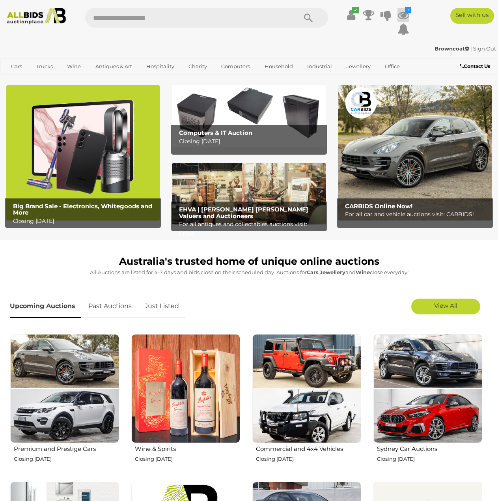
click at [402, 14] on icon at bounding box center [404, 15] width 12 height 14
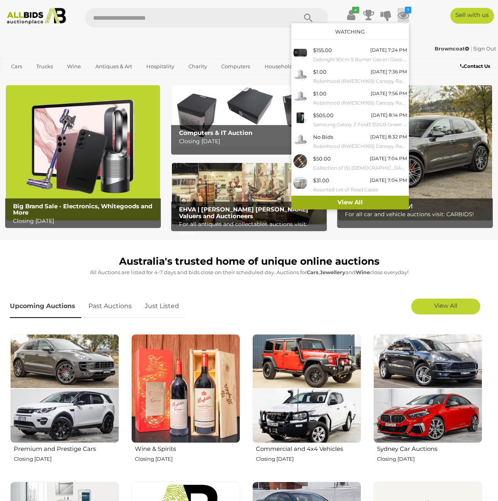
click at [363, 204] on link "View All" at bounding box center [350, 203] width 118 height 14
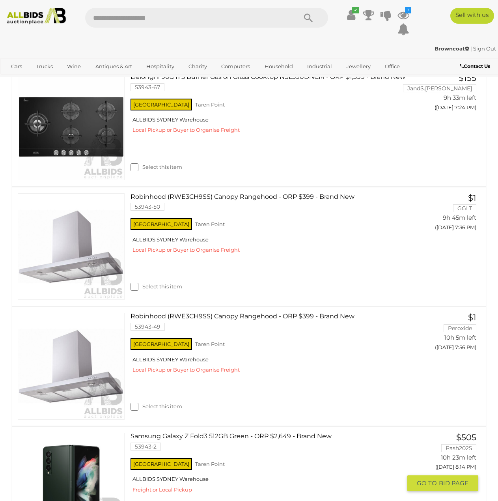
scroll to position [118, 0]
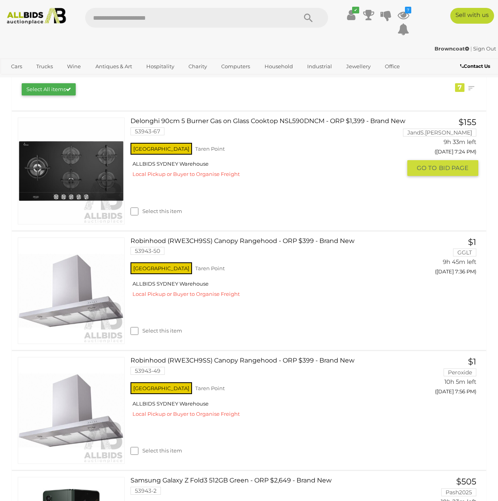
click at [304, 141] on link "Delonghi 90cm 5 Burner Gas on Glass Cooktop NSL590DNCM - ORP $1,399 - Brand New…" at bounding box center [268, 130] width 265 height 24
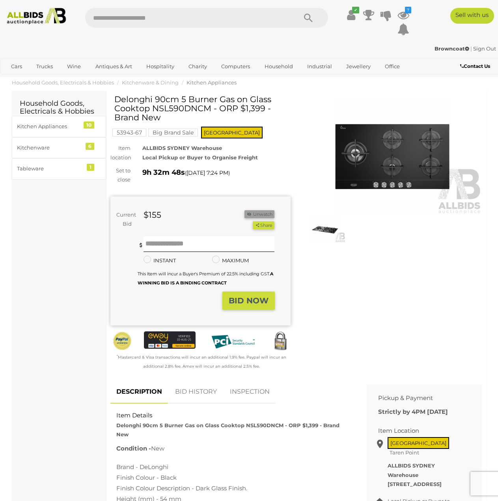
click at [267, 217] on button "Unwatch" at bounding box center [260, 214] width 30 height 8
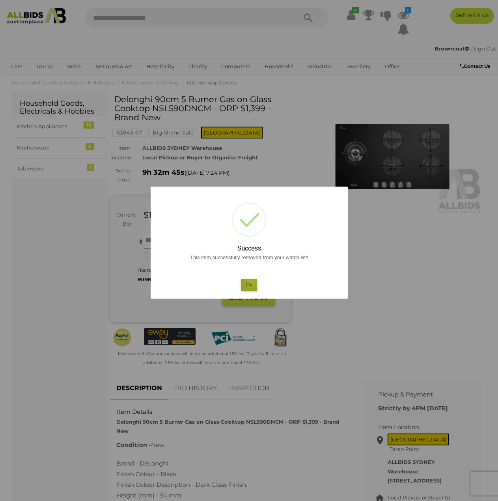
click at [251, 282] on button "Ok" at bounding box center [249, 284] width 16 height 11
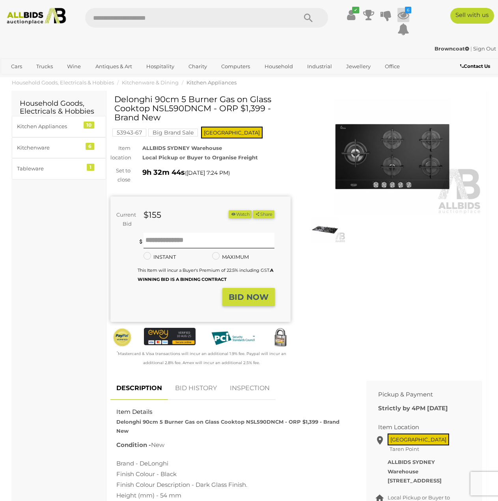
click at [400, 16] on icon at bounding box center [404, 15] width 12 height 14
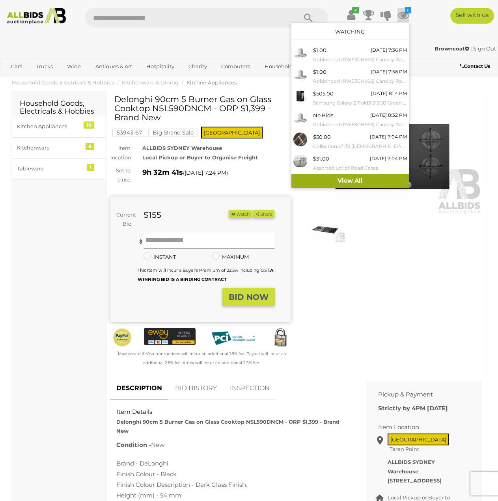
click at [362, 177] on link "View All" at bounding box center [350, 181] width 118 height 14
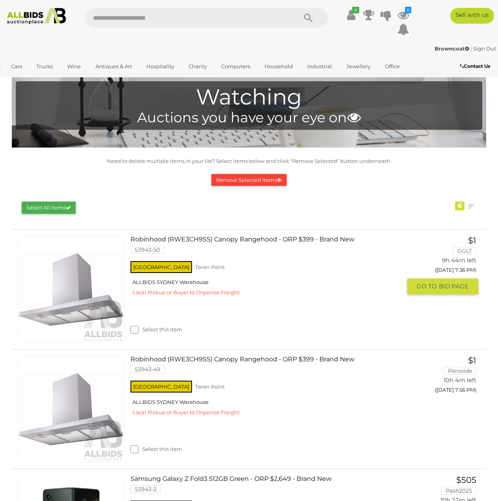
click at [337, 304] on div "Select this item" at bounding box center [269, 319] width 277 height 35
click at [431, 295] on link "$1 GGLT 9h 44m left (Today 7:36 PM) GO TO BID PAGE" at bounding box center [445, 265] width 65 height 59
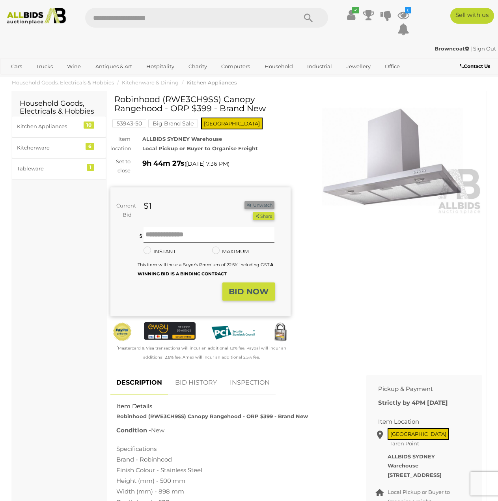
click at [261, 205] on button "Unwatch" at bounding box center [260, 205] width 30 height 8
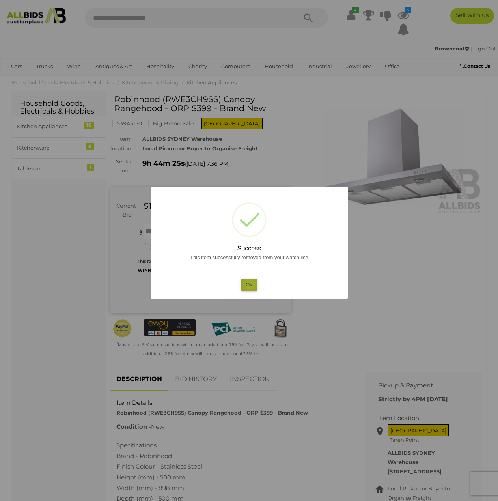
click at [250, 285] on button "Ok" at bounding box center [249, 284] width 16 height 11
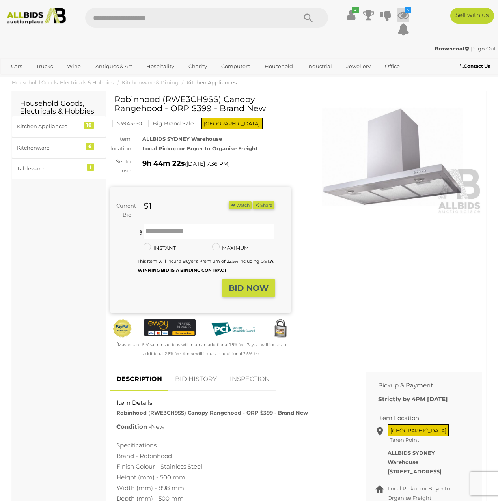
click at [404, 14] on icon at bounding box center [404, 15] width 12 height 14
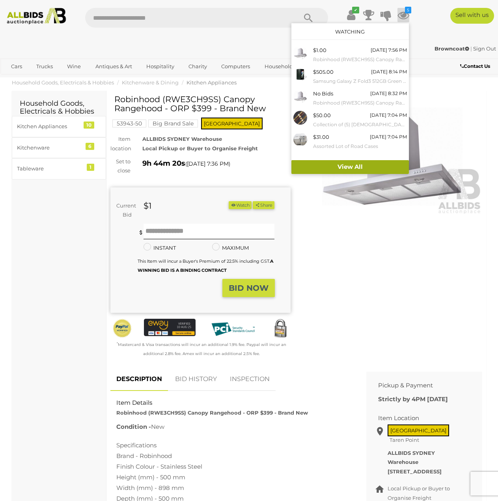
click at [366, 161] on link "View All" at bounding box center [350, 167] width 118 height 14
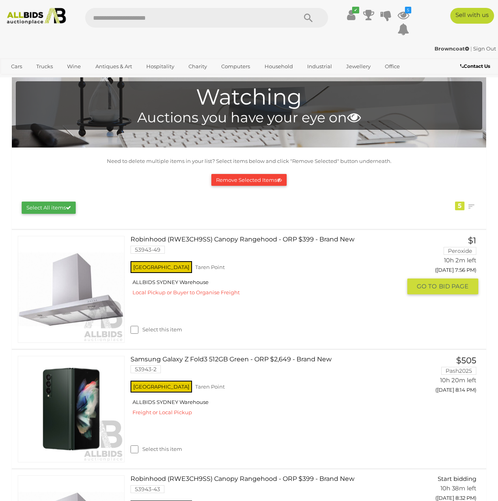
click at [329, 260] on link "Robinhood (RWE3CH9SS) Canopy Rangehood - ORP $399 - Brand New 53943-49" at bounding box center [268, 248] width 265 height 24
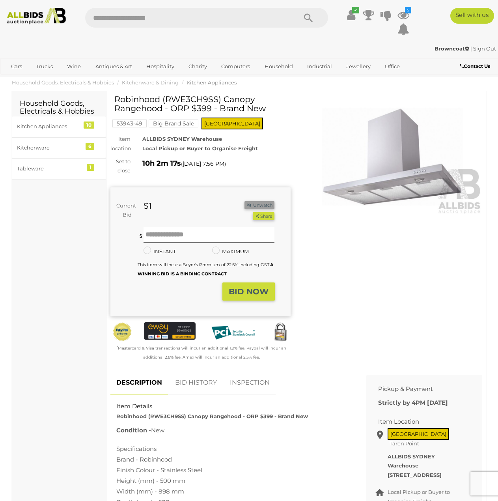
click at [262, 209] on button "Unwatch" at bounding box center [260, 205] width 30 height 8
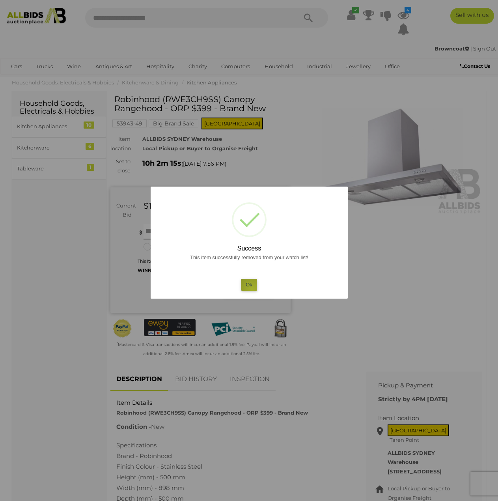
click at [252, 290] on button "Ok" at bounding box center [249, 284] width 16 height 11
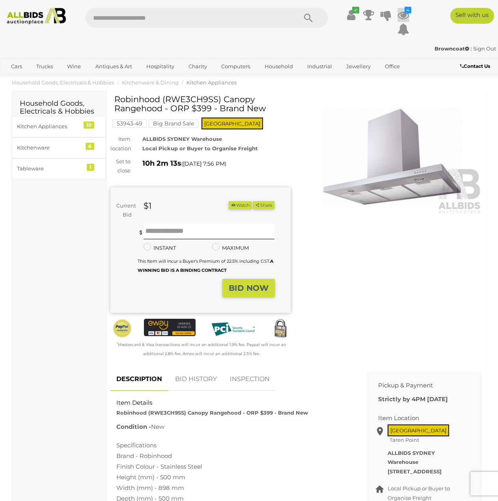
click at [399, 14] on icon at bounding box center [404, 15] width 12 height 14
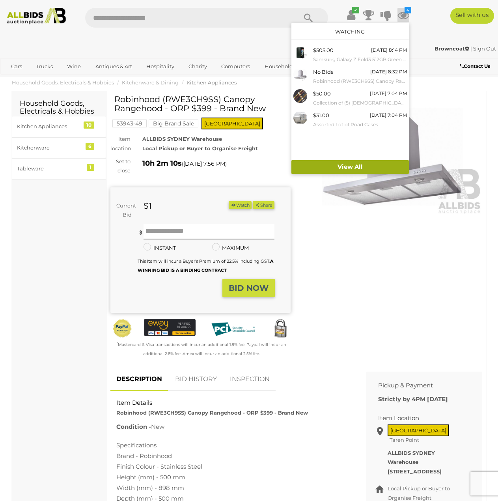
click at [331, 167] on link "View All" at bounding box center [350, 167] width 118 height 14
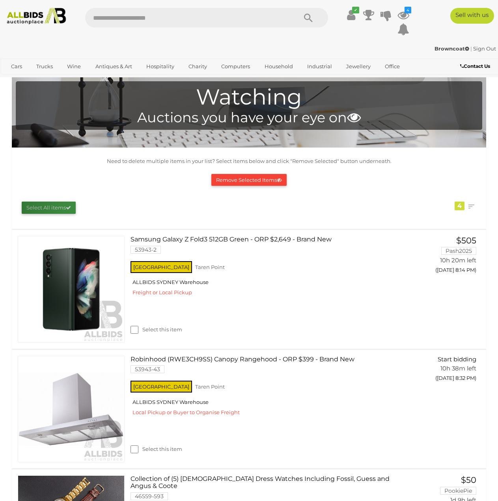
click at [72, 205] on button "Select All items" at bounding box center [49, 208] width 54 height 12
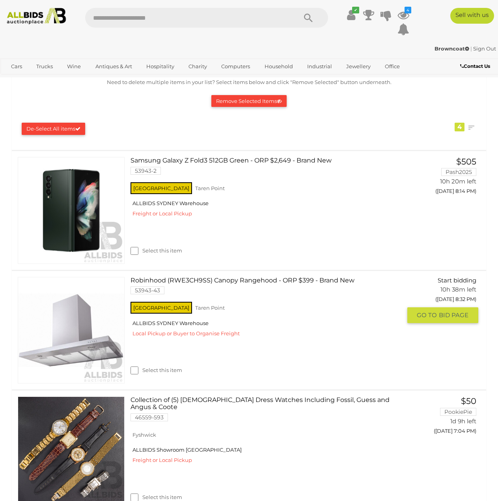
scroll to position [39, 0]
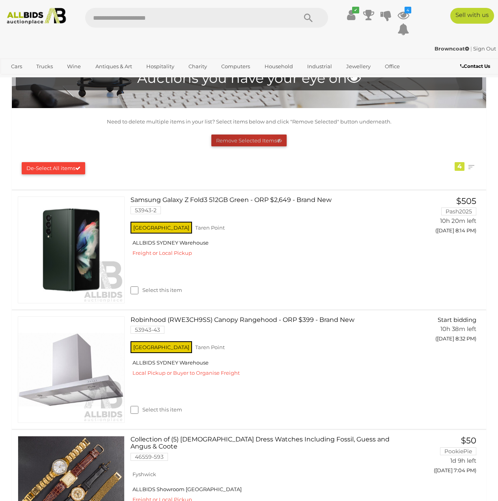
click at [262, 141] on button "Remove Selected Items" at bounding box center [248, 140] width 75 height 12
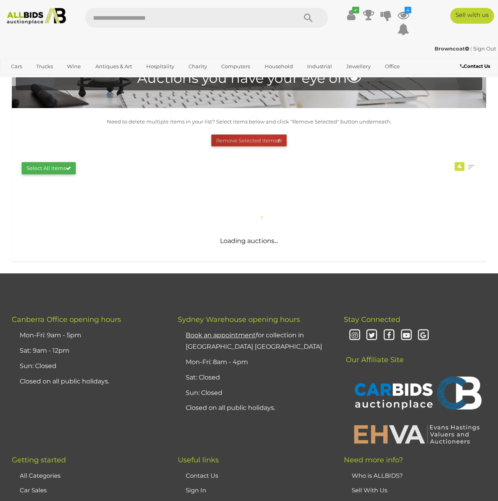
scroll to position [0, 0]
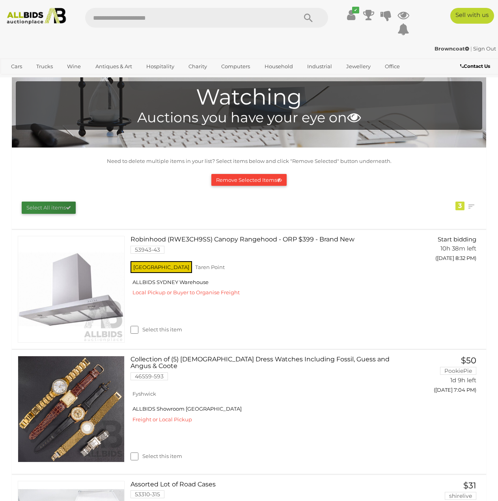
click at [32, 209] on button "Select All items" at bounding box center [49, 208] width 54 height 12
click at [267, 177] on button "Remove Selected Items" at bounding box center [248, 180] width 75 height 12
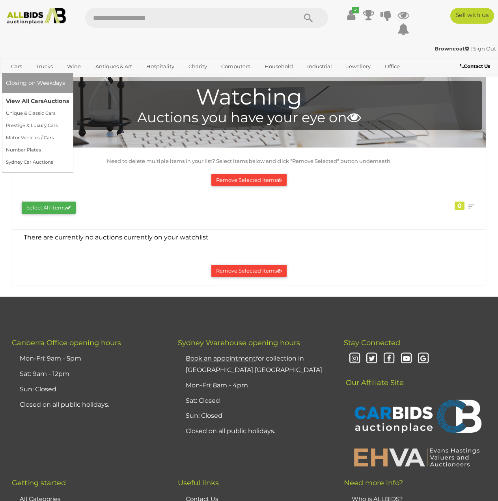
click at [20, 104] on link "View All Cars Auctions" at bounding box center [37, 101] width 63 height 12
